Goal: Share content

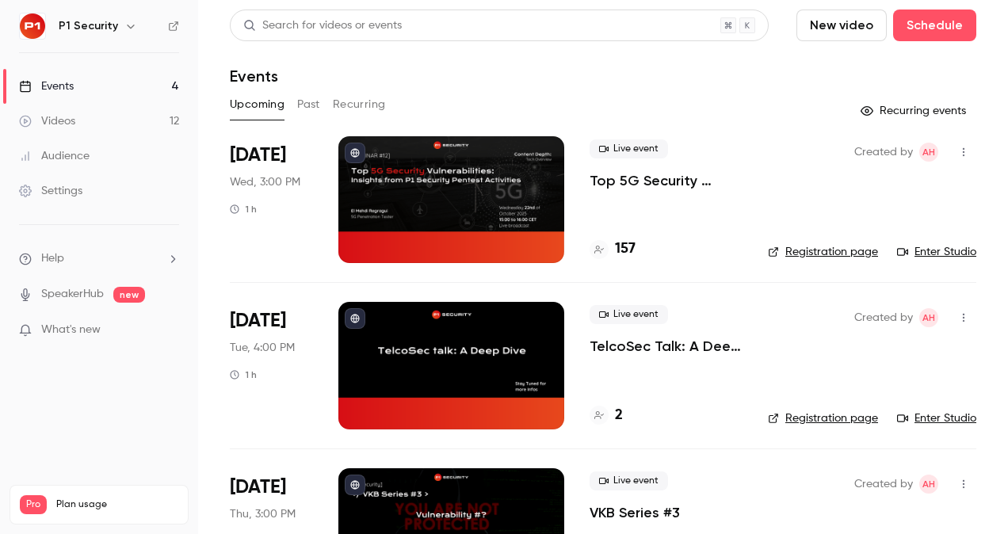
click at [646, 181] on p "Top 5G Security Vulnerabilities: Insights from P1 Security Pentest Activities" at bounding box center [665, 180] width 153 height 19
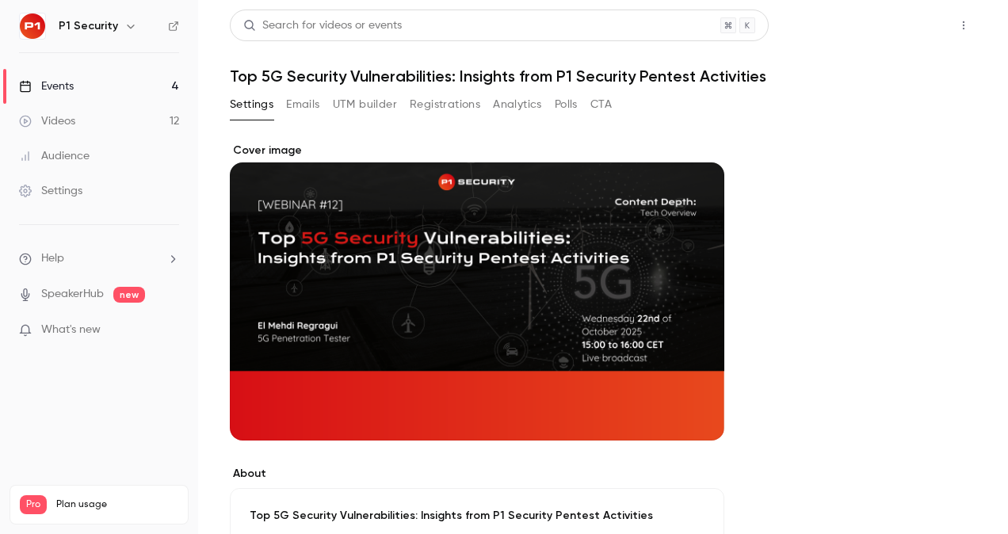
click at [900, 16] on button "Share" at bounding box center [906, 26] width 63 height 32
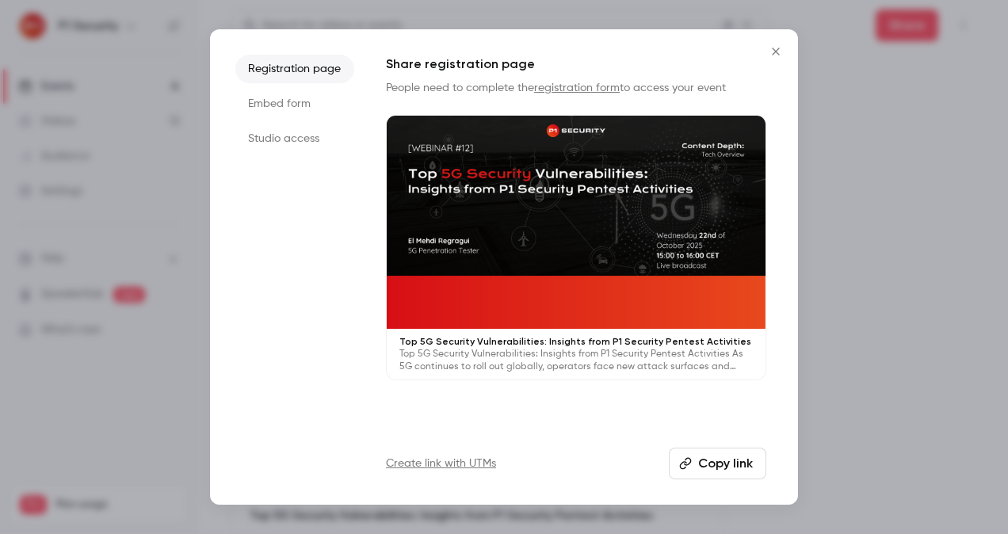
click at [734, 468] on button "Copy link" at bounding box center [717, 464] width 97 height 32
click at [852, 324] on div at bounding box center [504, 267] width 1008 height 534
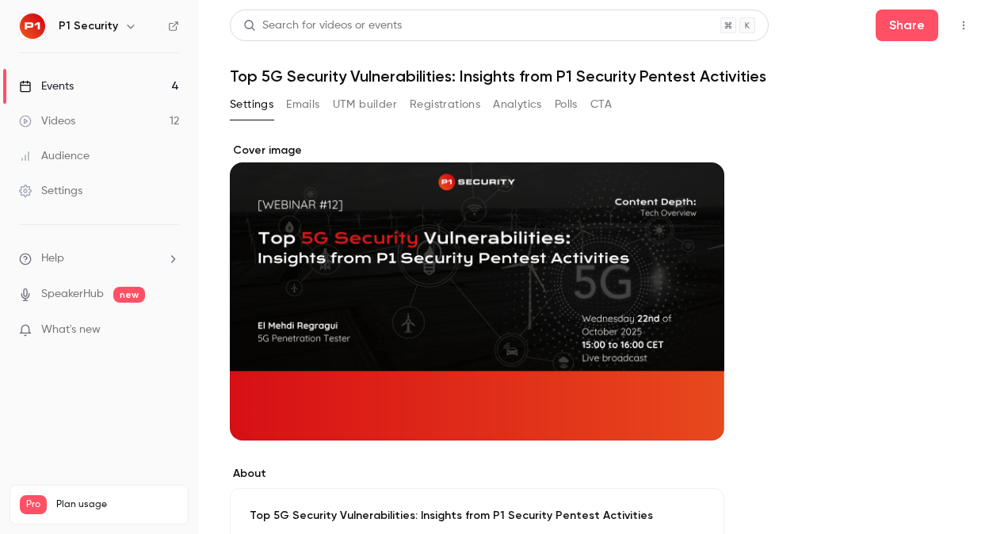
drag, startPoint x: 440, startPoint y: 118, endPoint x: 448, endPoint y: 100, distance: 20.2
click at [448, 100] on div "Settings Emails UTM builder Registrations Analytics Polls CTA" at bounding box center [421, 108] width 382 height 32
click at [448, 100] on button "Registrations" at bounding box center [445, 104] width 71 height 25
